Goal: Book appointment/travel/reservation

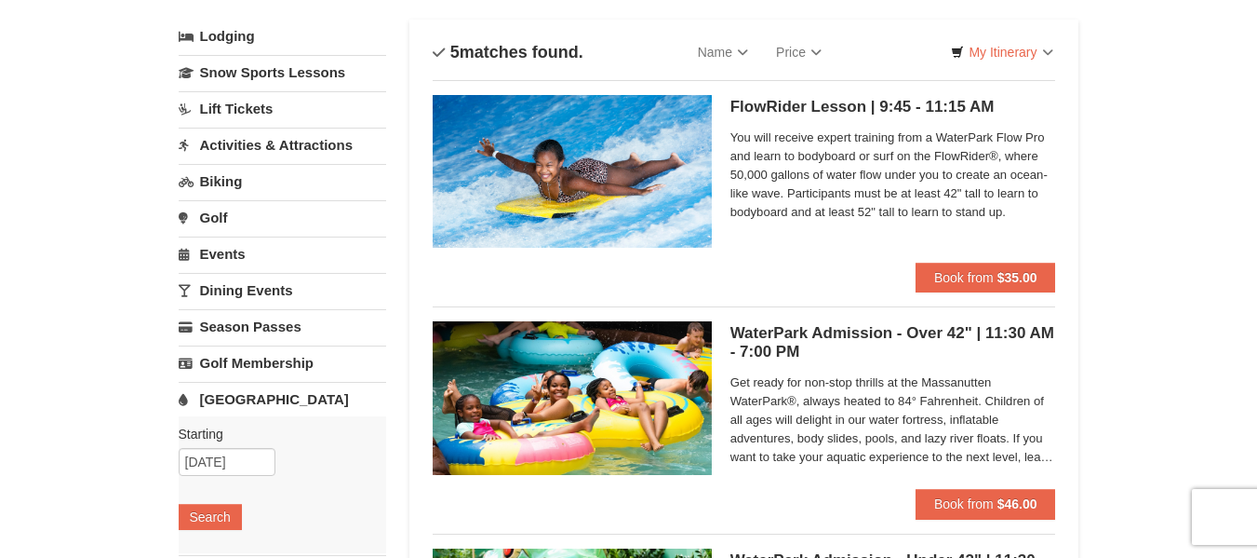
scroll to position [109, 0]
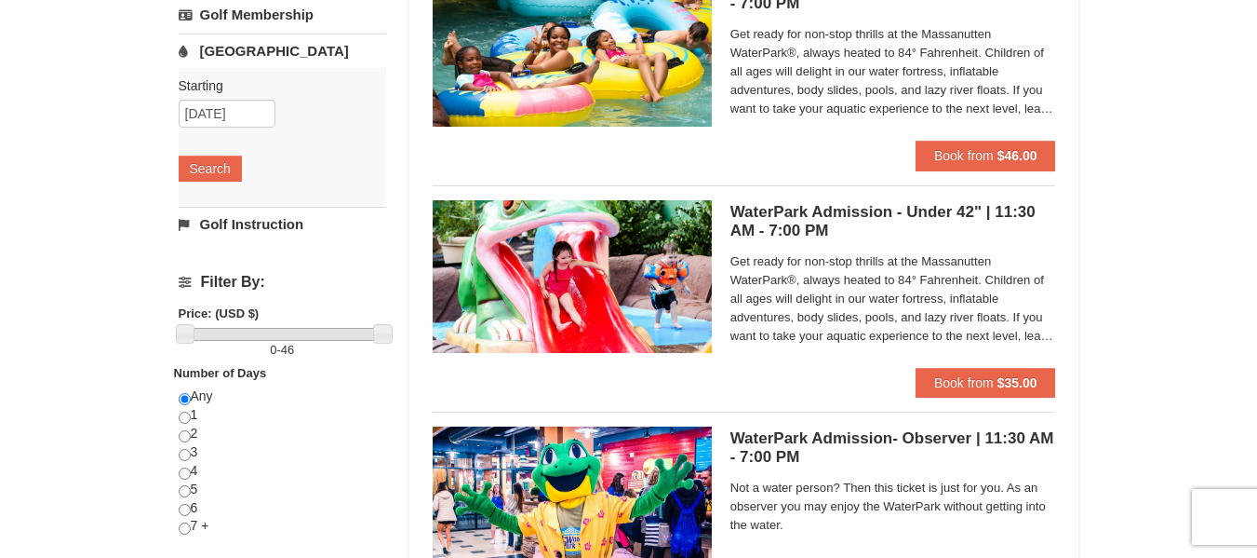
click at [1242, 332] on div "× Categories List Filter My Itinerary Questions? 1-540-289-9441 Lodging Arrival…" at bounding box center [628, 263] width 1257 height 1305
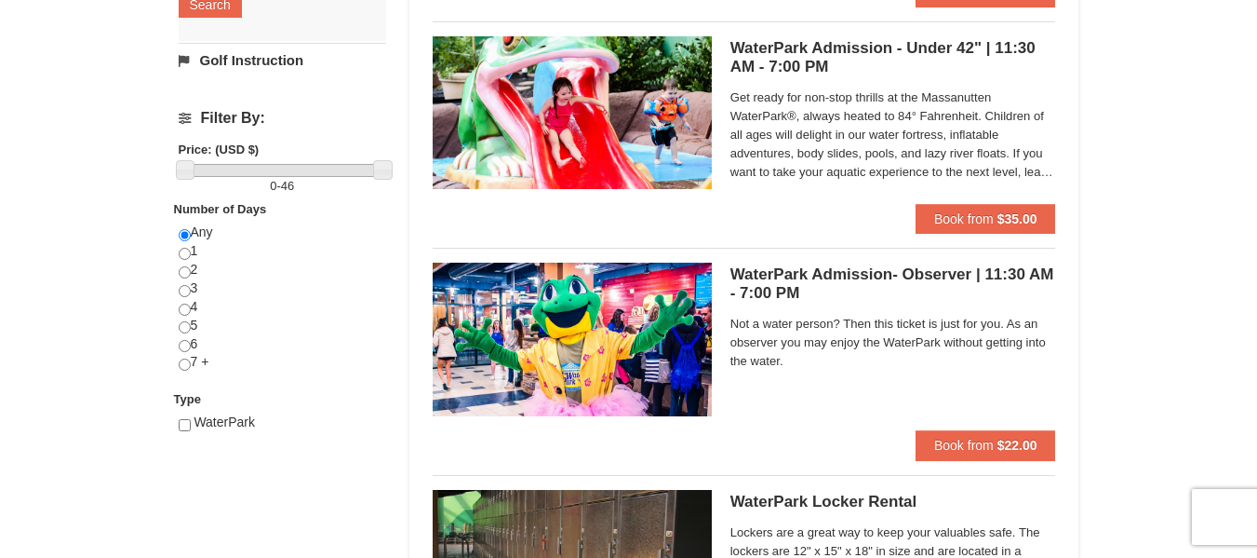
scroll to position [627, 0]
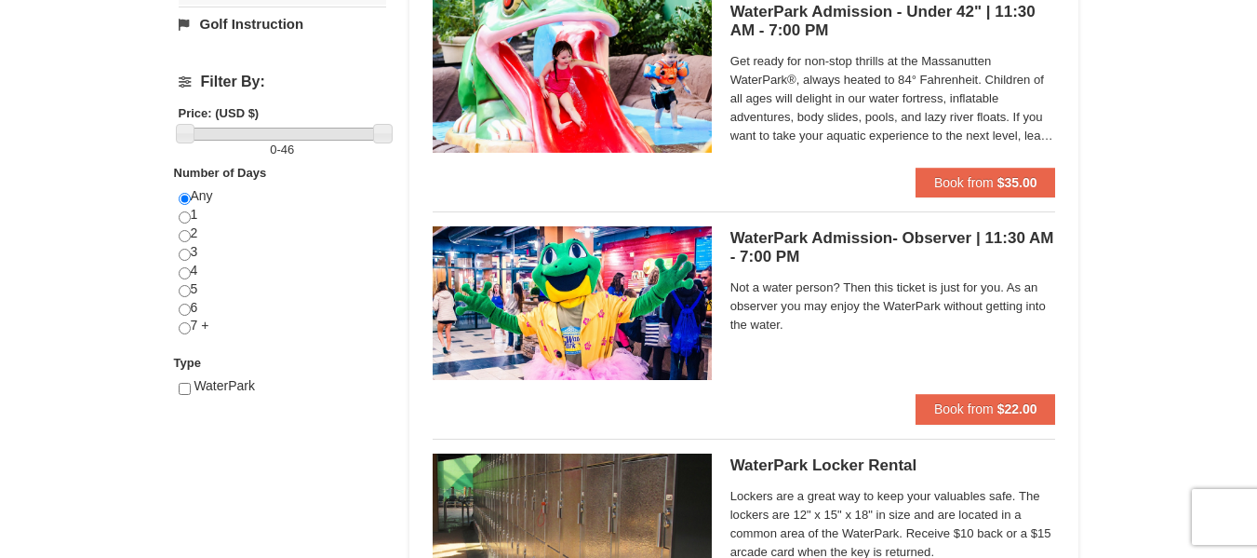
click at [1226, 361] on div "× Categories List Filter My Itinerary Questions? 1-540-289-9441 Lodging Arrival…" at bounding box center [628, 63] width 1257 height 1305
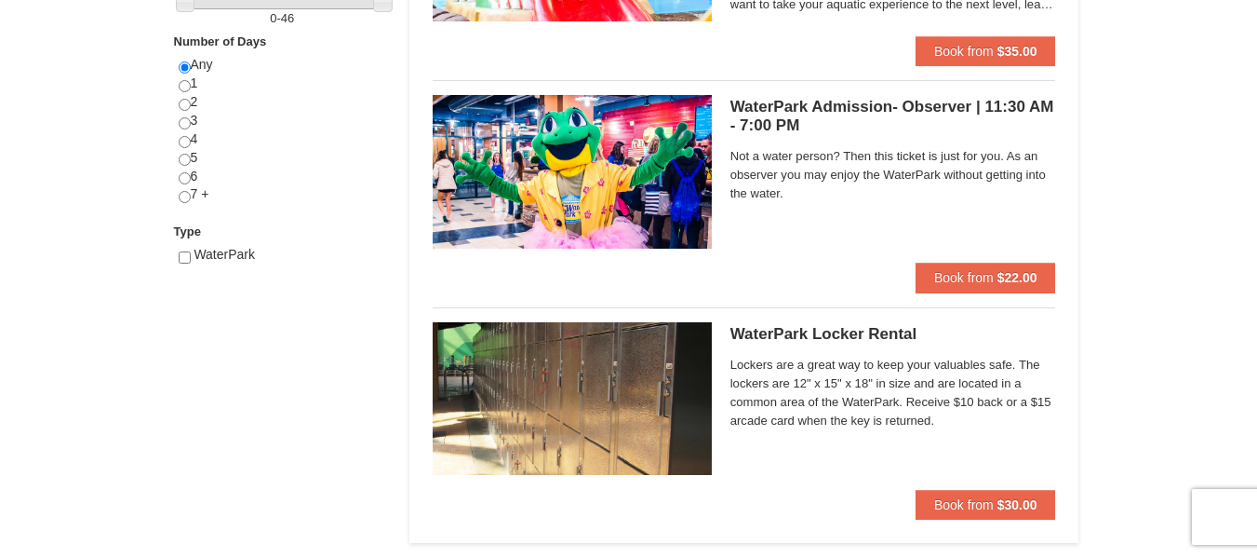
scroll to position [782, 0]
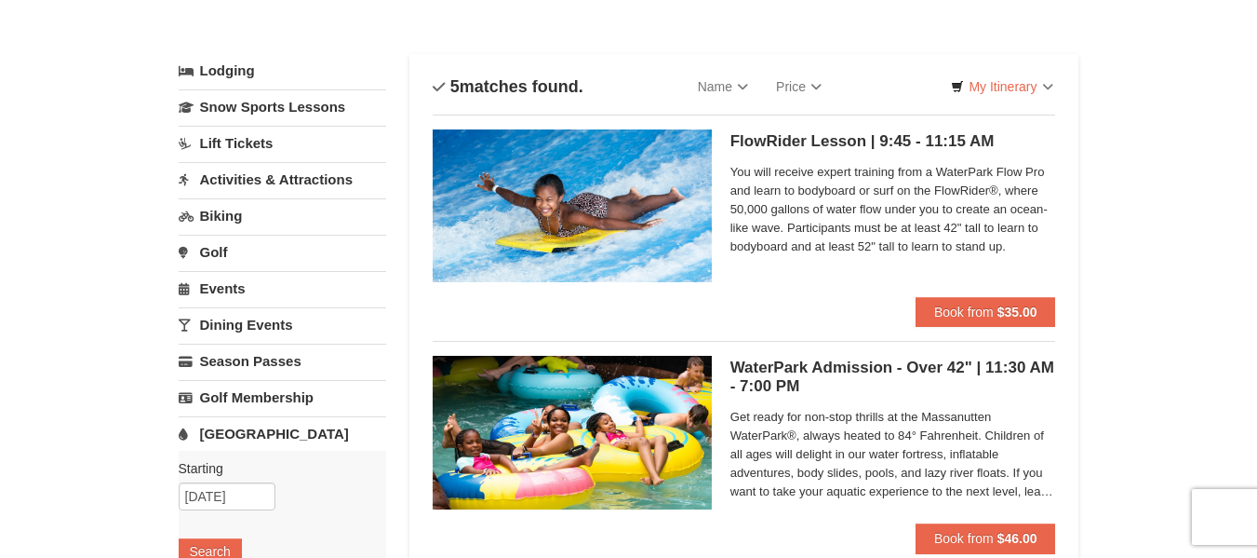
scroll to position [9, 0]
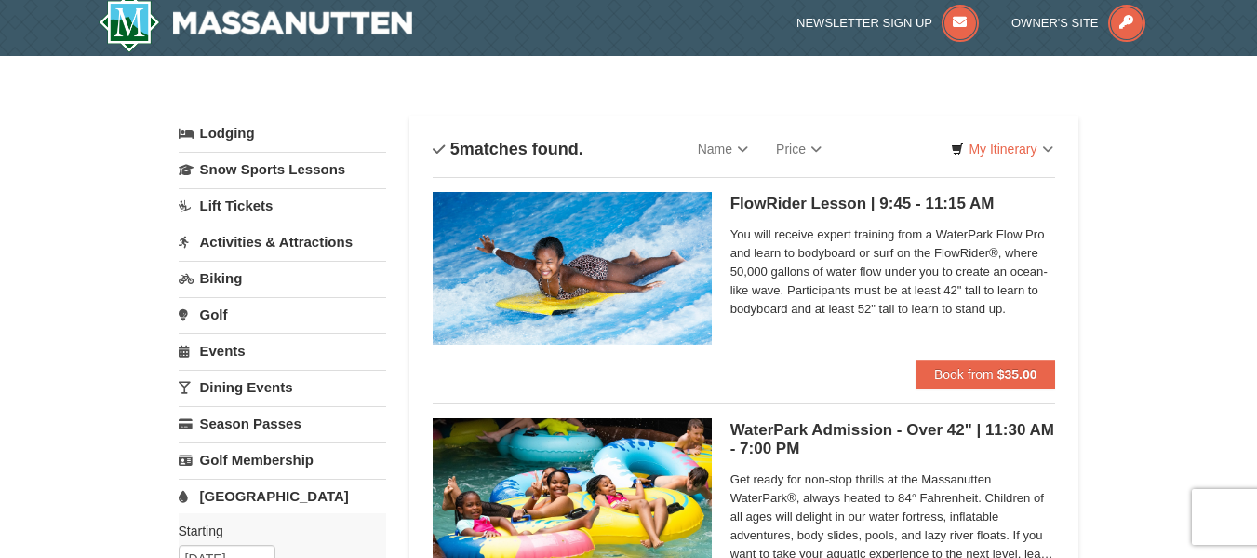
click at [296, 248] on link "Activities & Attractions" at bounding box center [283, 241] width 208 height 34
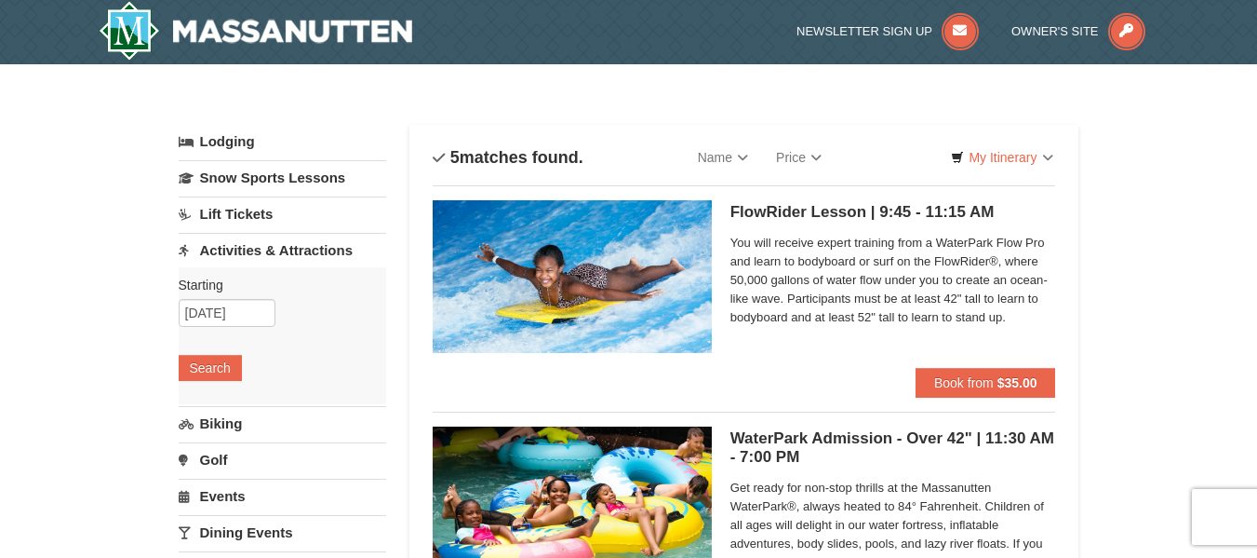
scroll to position [0, 0]
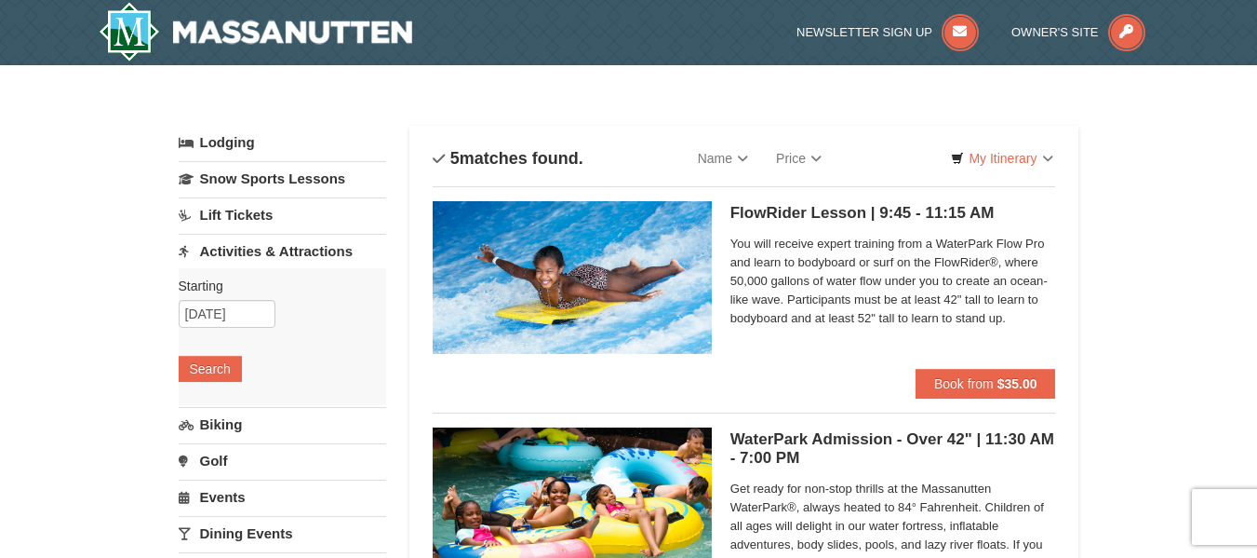
click at [241, 141] on link "Lodging" at bounding box center [283, 143] width 208 height 34
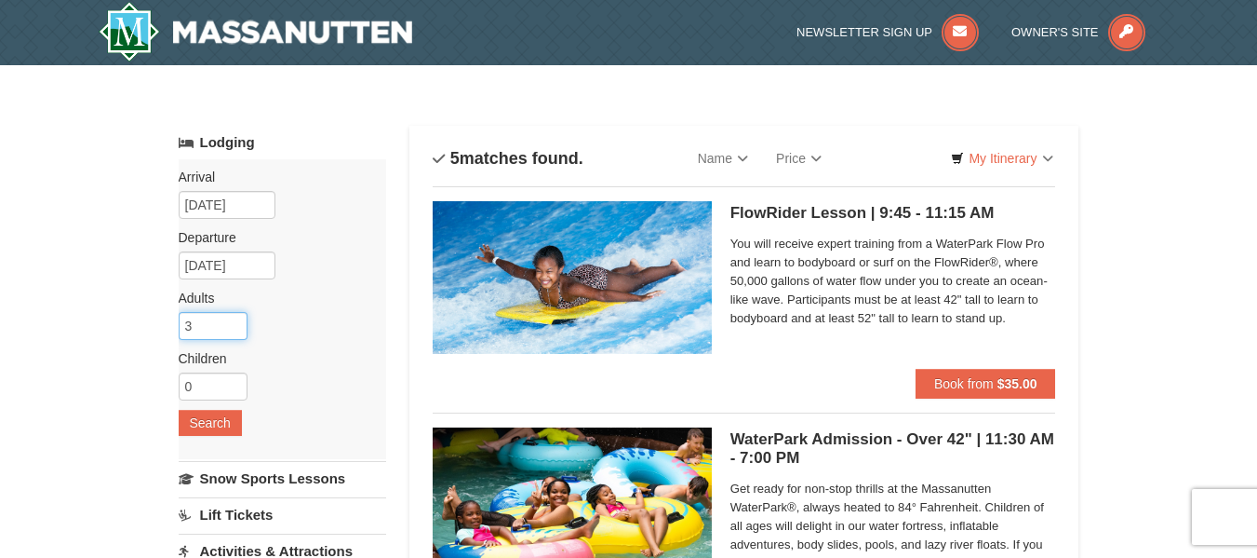
click at [234, 324] on input "3" at bounding box center [213, 326] width 69 height 28
click at [234, 324] on input "4" at bounding box center [213, 326] width 69 height 28
type input "5"
click at [234, 324] on input "5" at bounding box center [213, 326] width 69 height 28
click at [214, 413] on button "Search" at bounding box center [210, 423] width 63 height 26
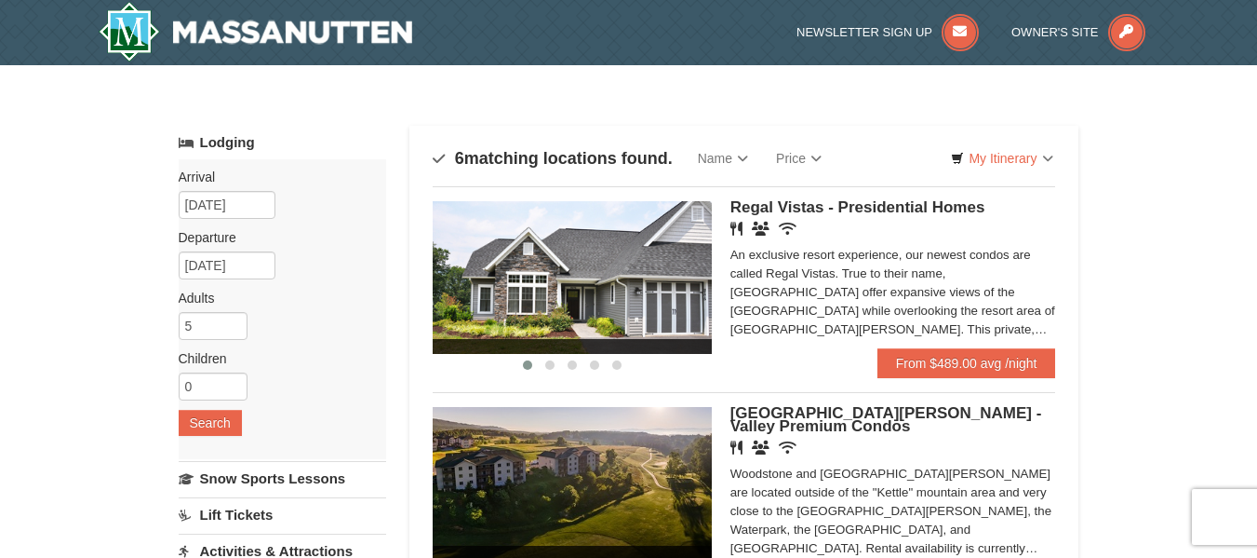
scroll to position [488, 0]
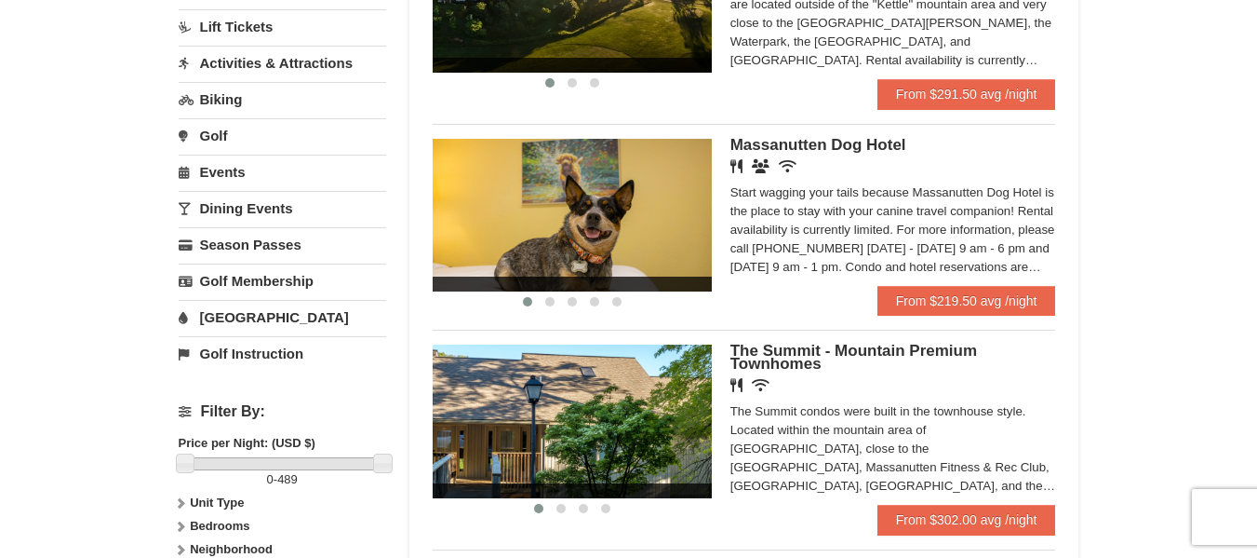
click at [1194, 329] on div "× Categories Map List Filter My Itinerary Questions? [PHONE_NUMBER] Lodging Arr…" at bounding box center [628, 294] width 1257 height 1434
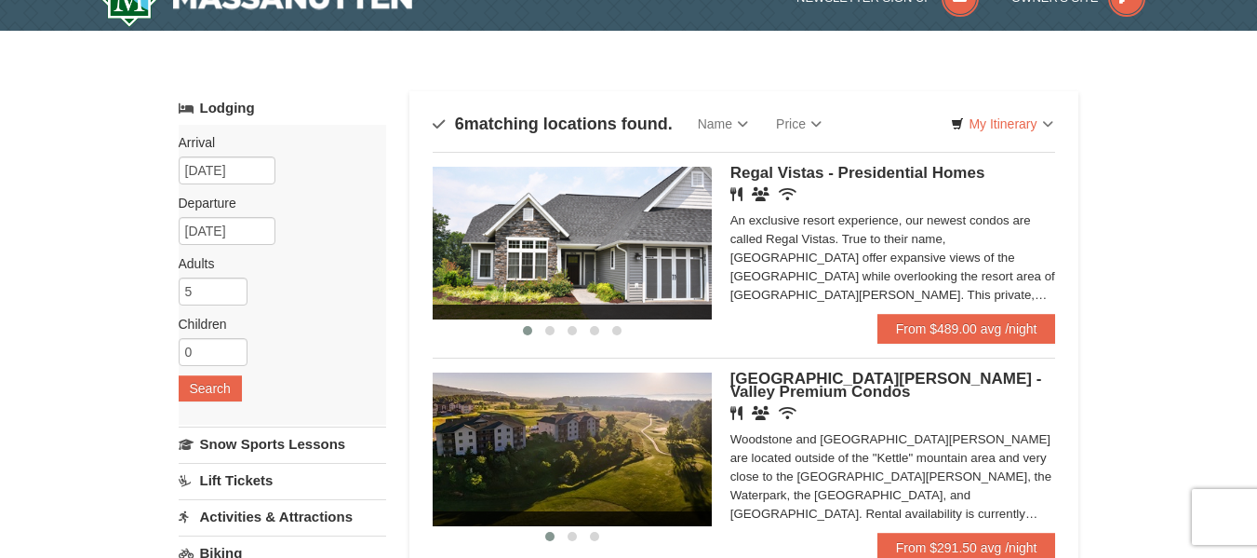
scroll to position [35, 0]
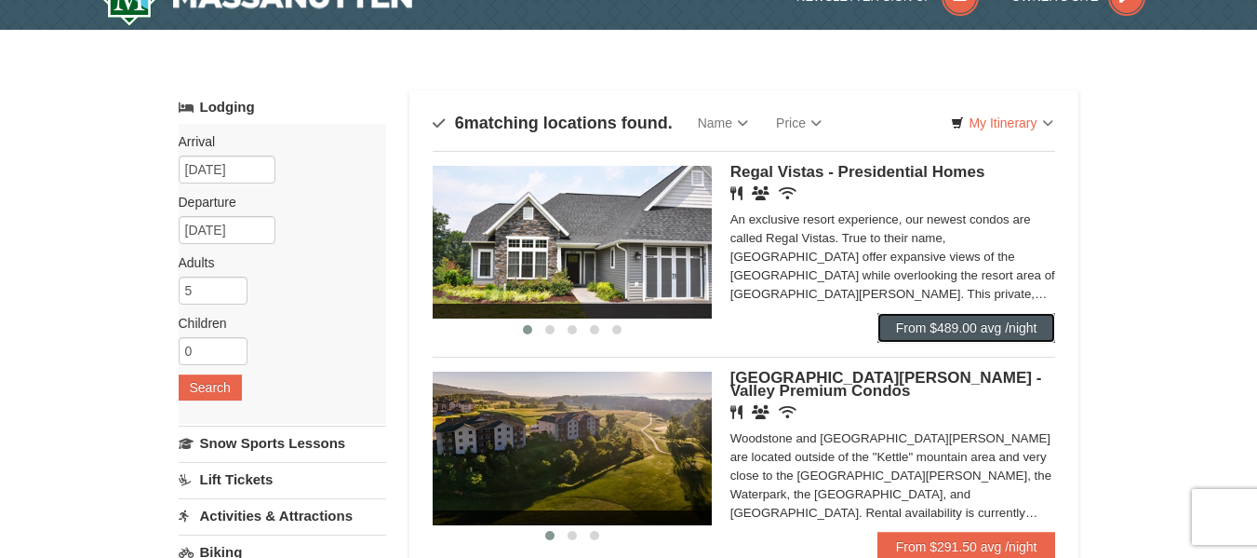
click at [975, 331] on link "From $489.00 avg /night" at bounding box center [967, 328] width 179 height 30
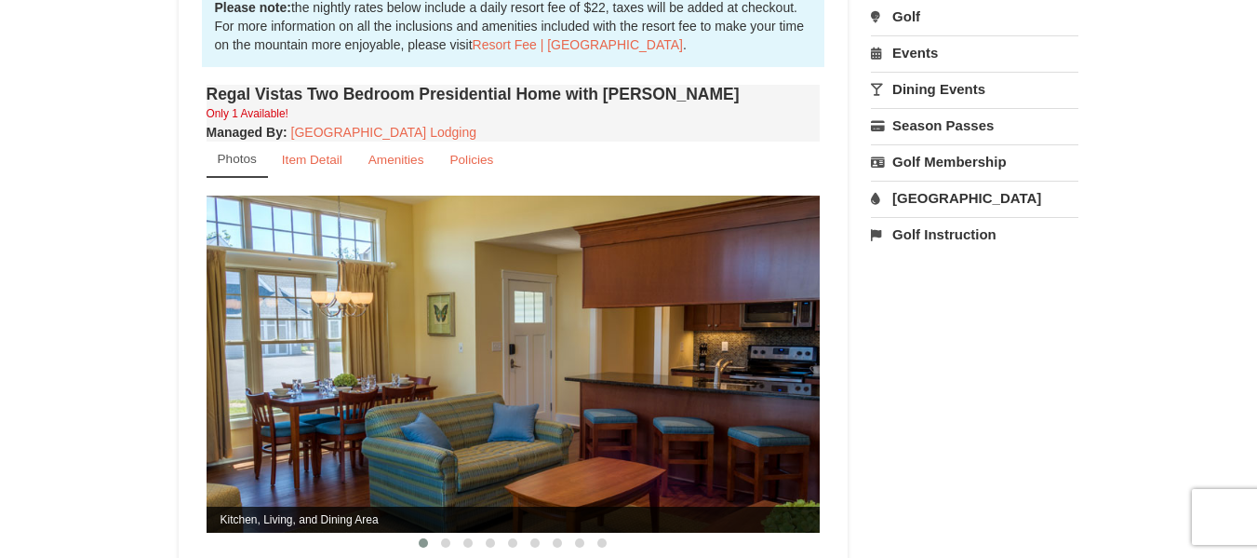
scroll to position [638, 0]
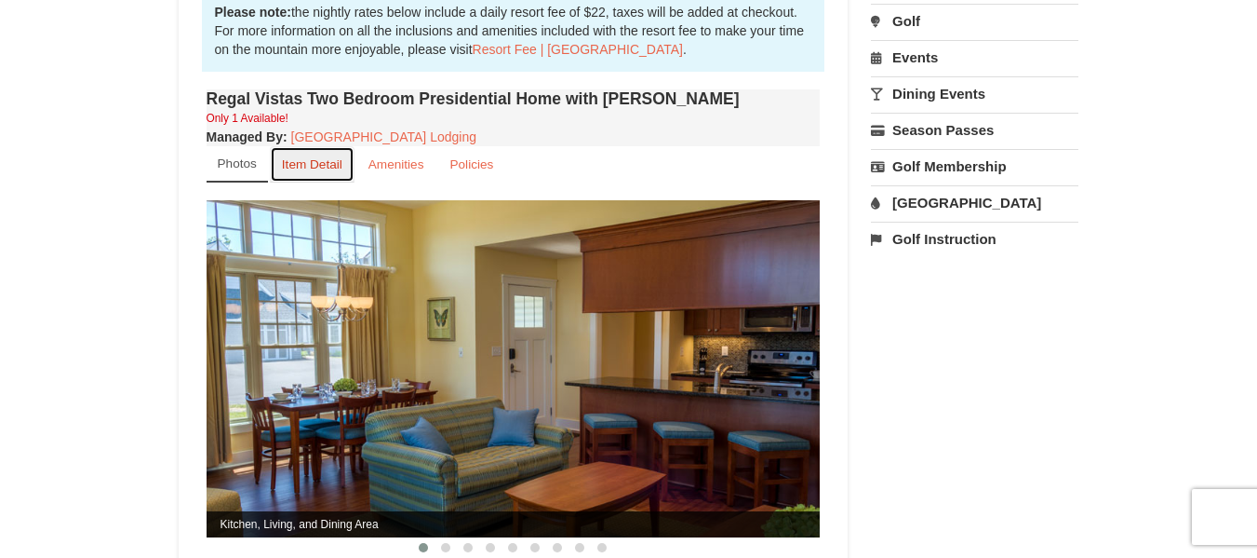
click at [325, 157] on small "Item Detail" at bounding box center [312, 164] width 61 height 14
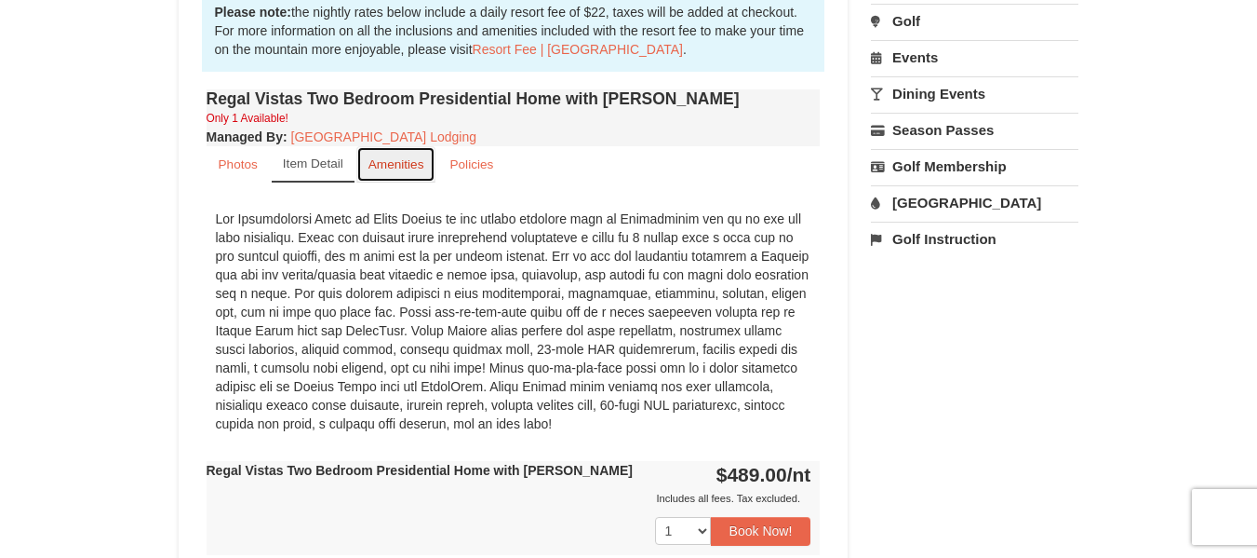
click at [391, 157] on small "Amenities" at bounding box center [397, 164] width 56 height 14
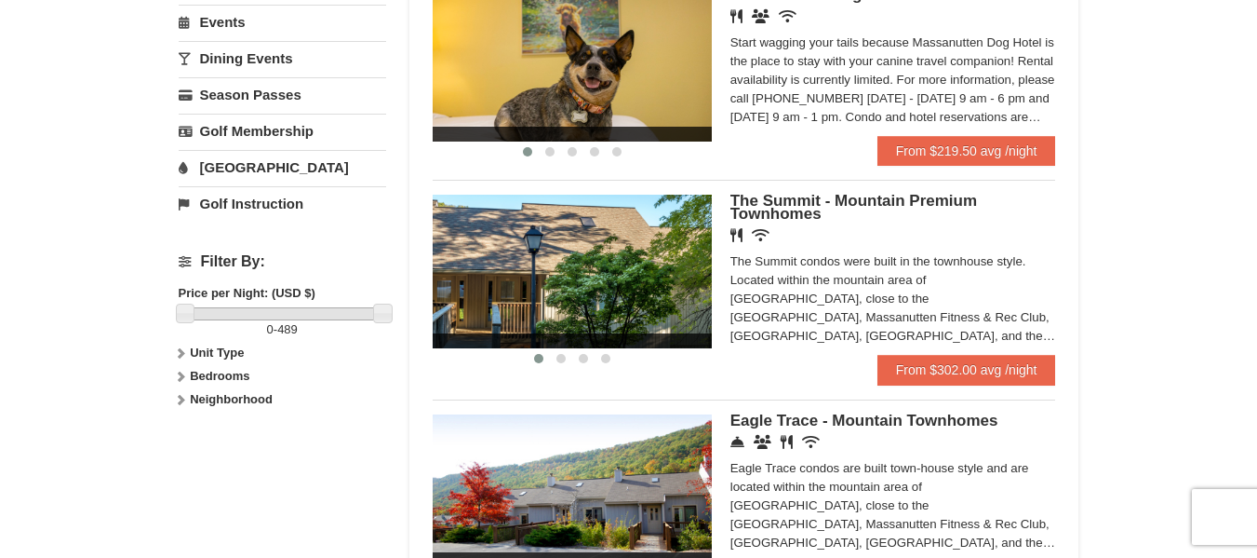
click at [1217, 303] on div "× Categories Map List Filter My Itinerary Questions? [PHONE_NUMBER] Lodging Arr…" at bounding box center [628, 145] width 1257 height 1434
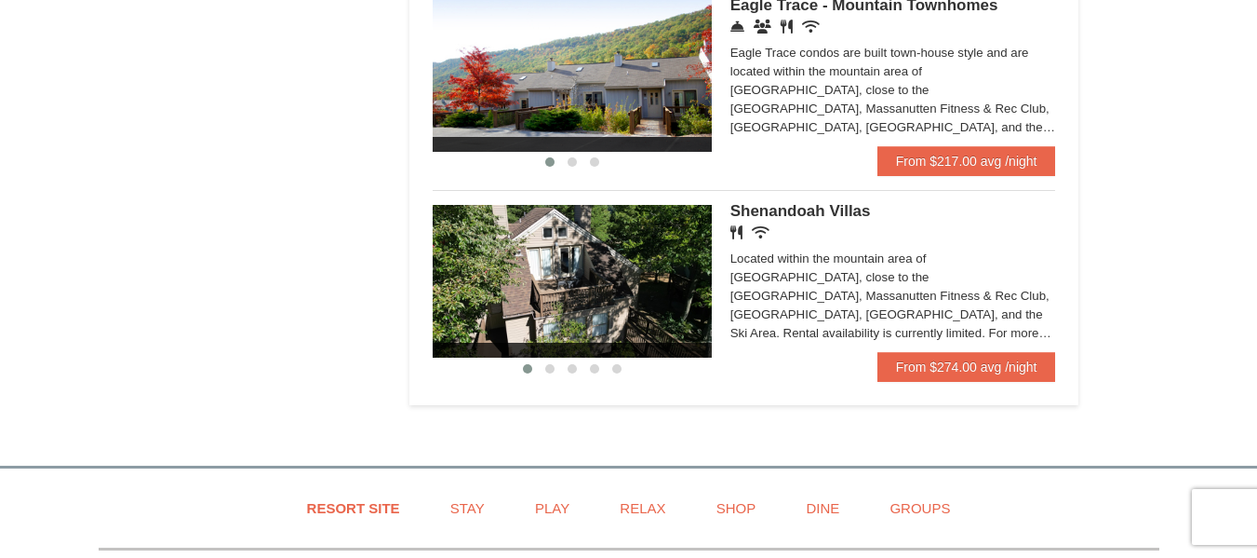
scroll to position [1055, 0]
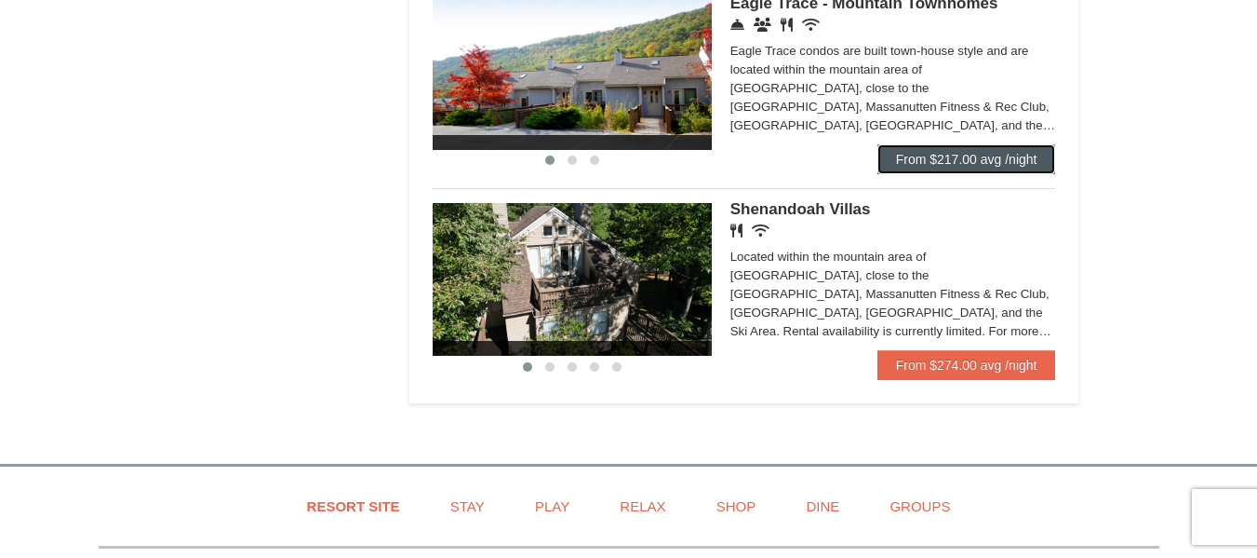
click at [975, 155] on link "From $217.00 avg /night" at bounding box center [967, 159] width 179 height 30
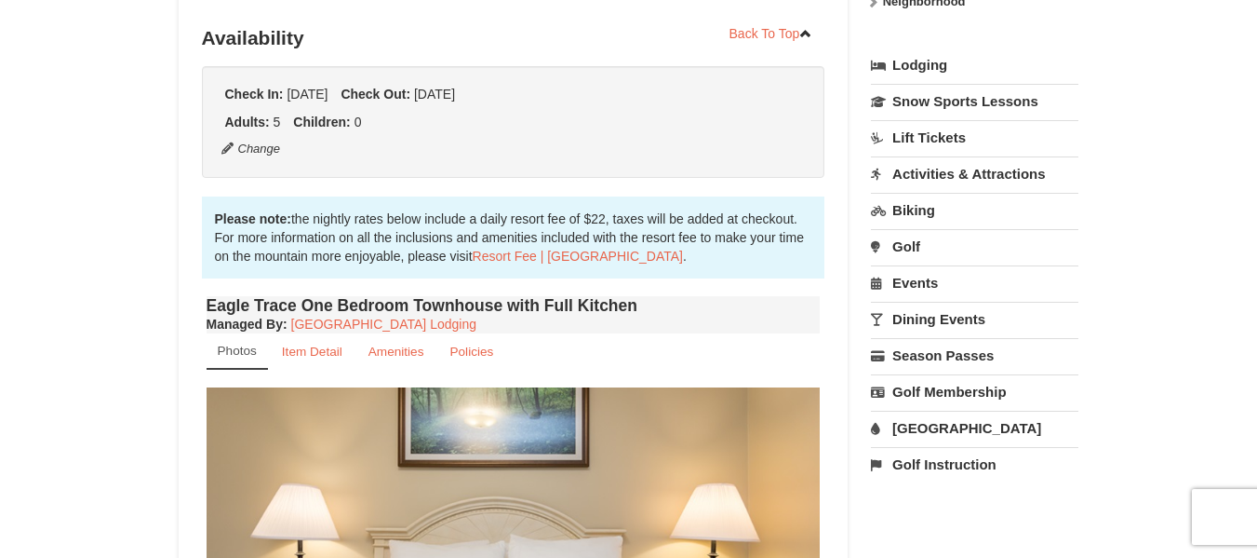
scroll to position [402, 0]
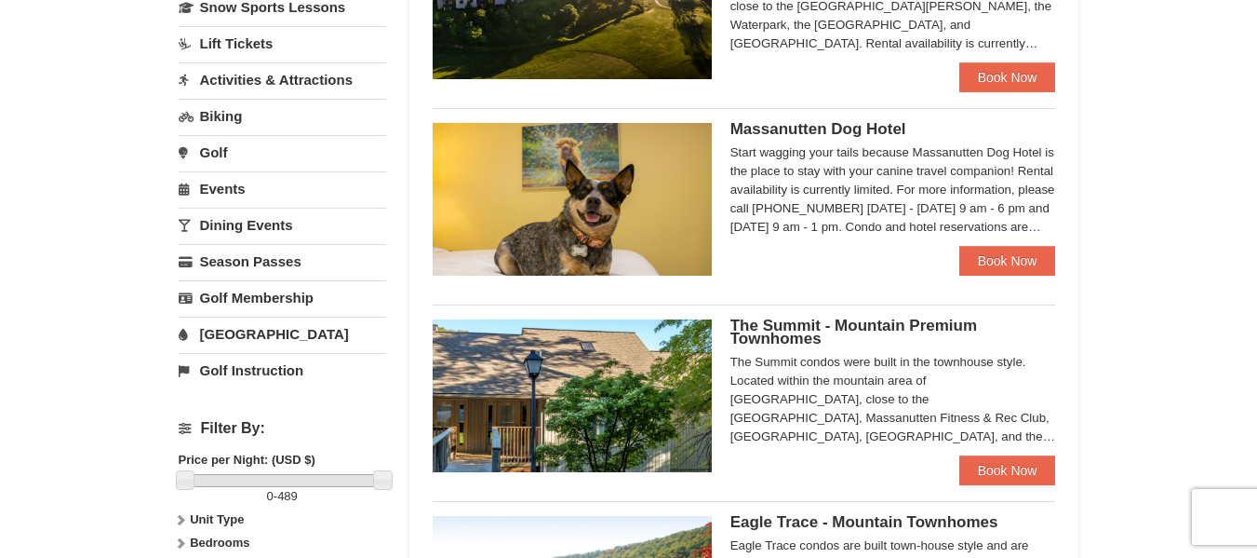
scroll to position [466, 0]
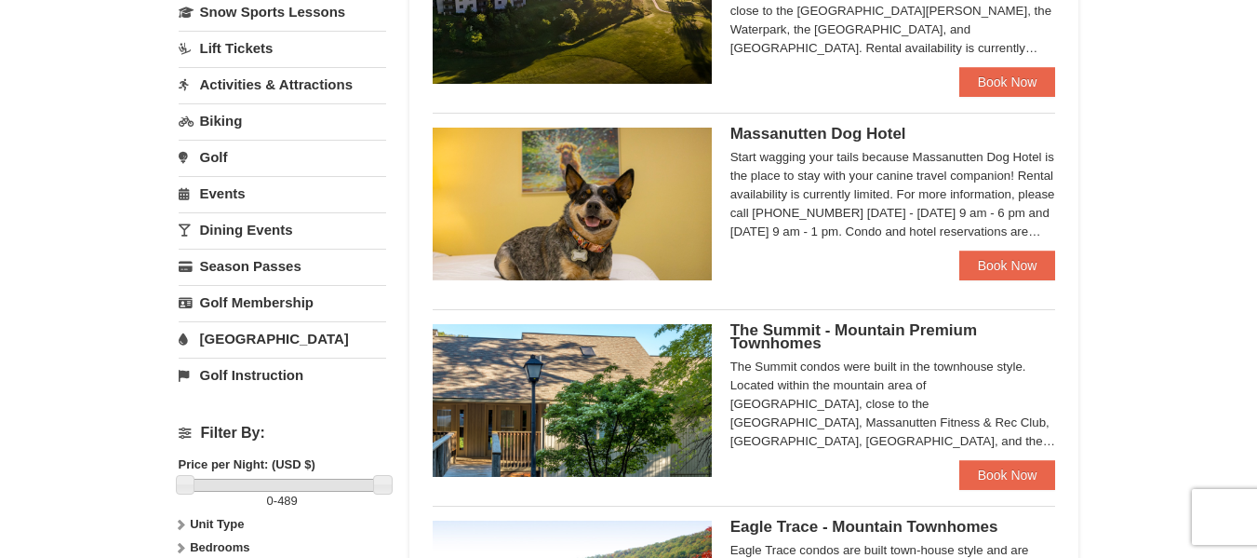
click at [1209, 261] on div "× Categories Map List Filter My Itinerary Questions? 1-540-289-9441 Lodging Arr…" at bounding box center [628, 274] width 1257 height 1351
click at [1004, 478] on link "Book Now" at bounding box center [1008, 475] width 97 height 30
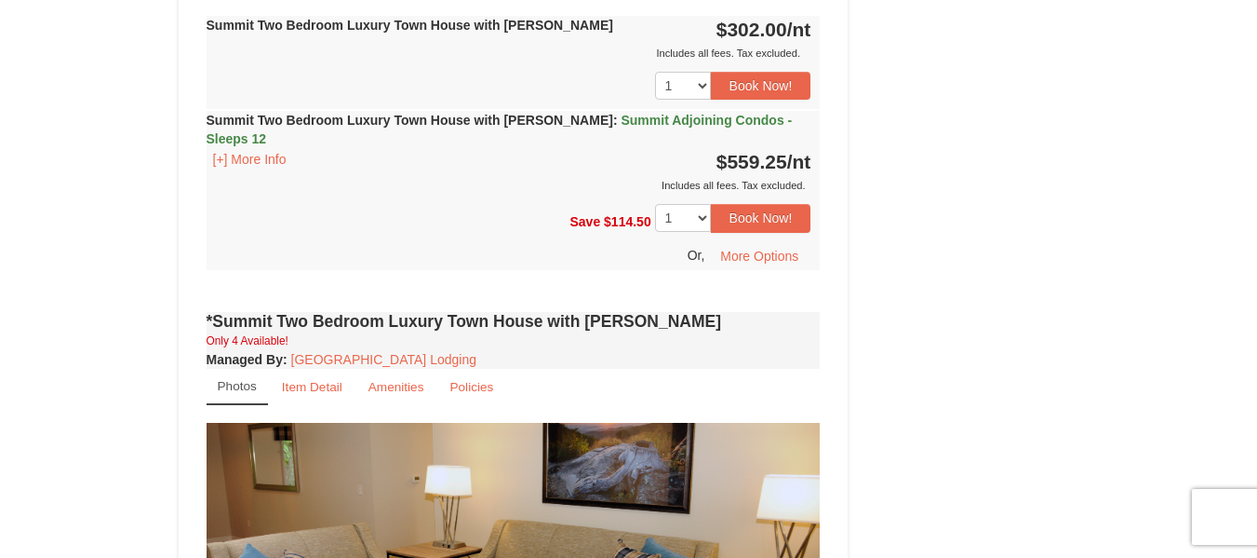
scroll to position [1123, 0]
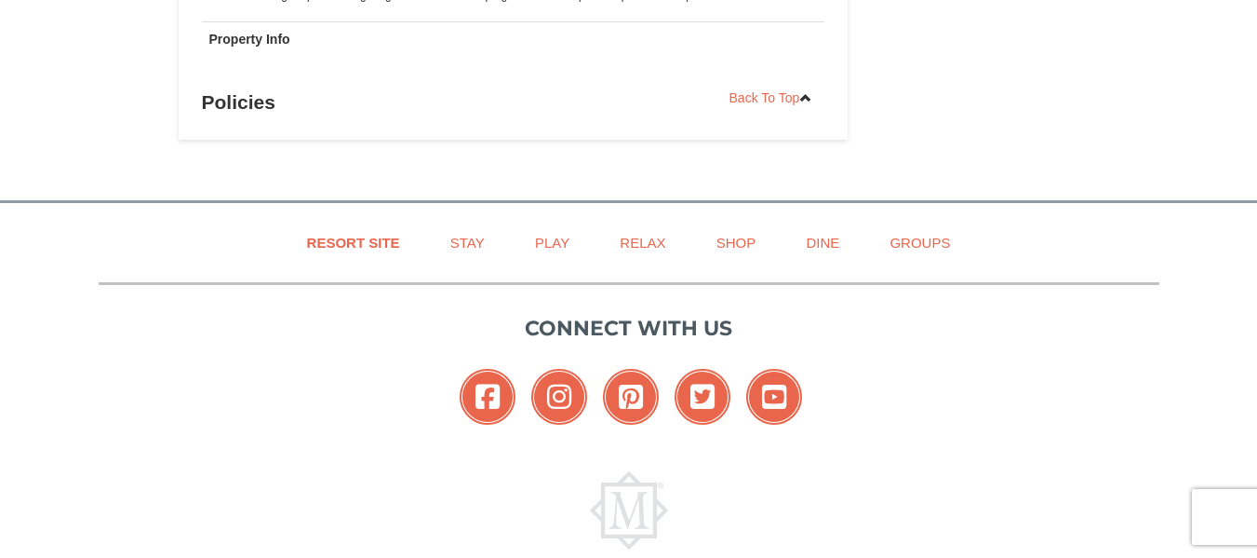
scroll to position [5545, 0]
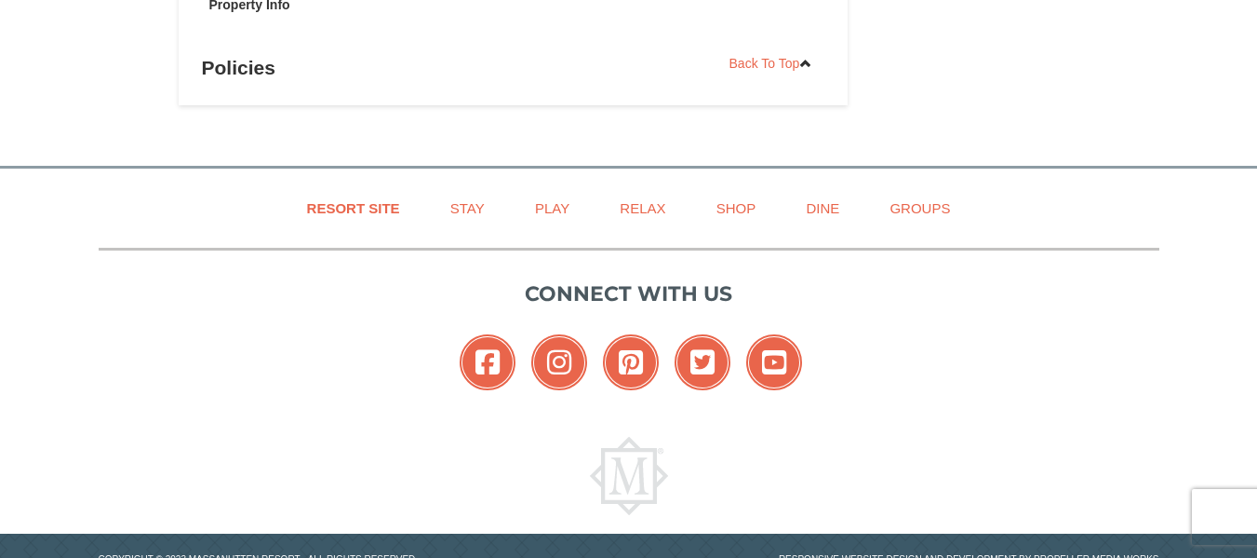
drag, startPoint x: 1139, startPoint y: 372, endPoint x: 1144, endPoint y: 601, distance: 229.0
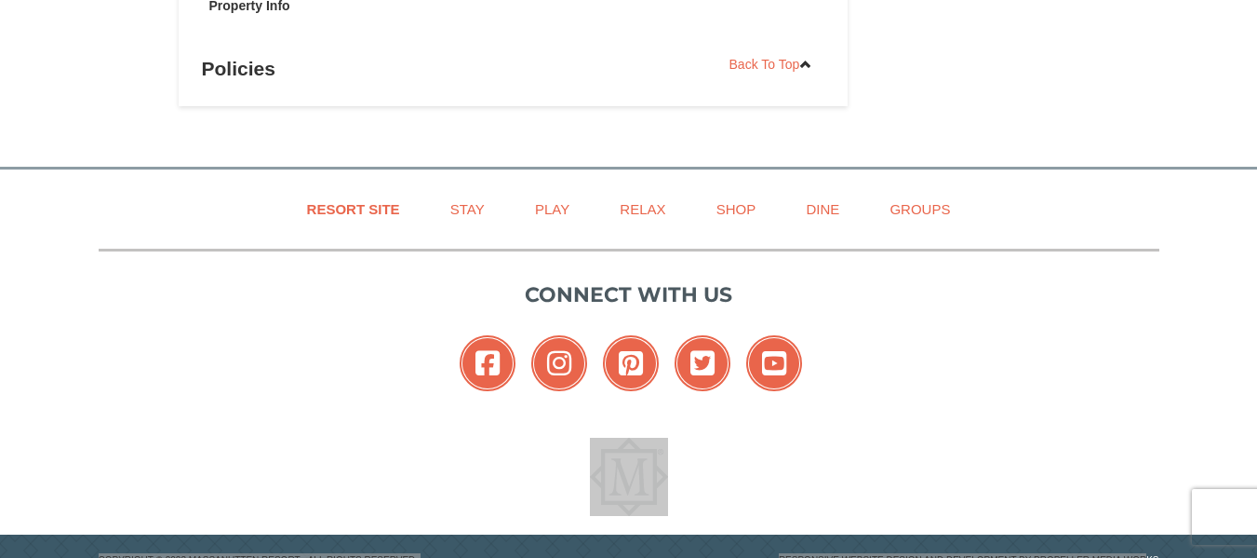
scroll to position [5536, 0]
